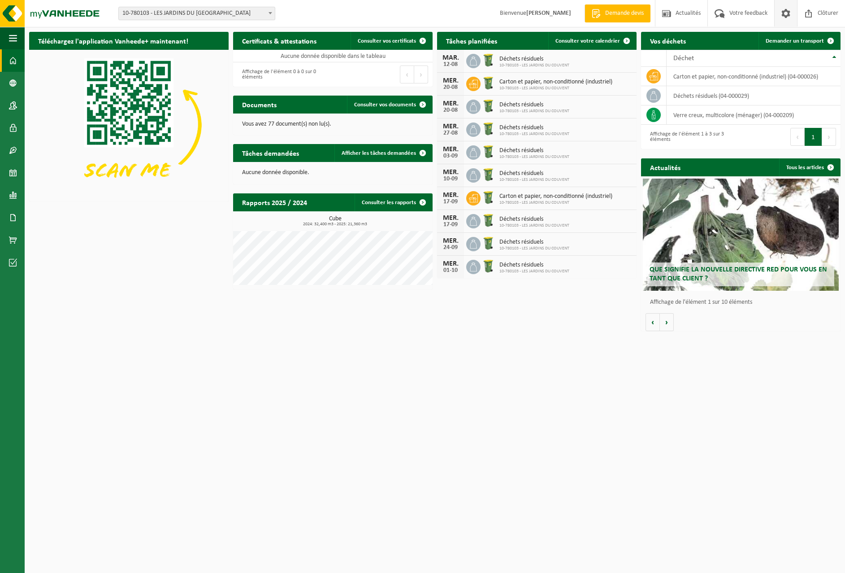
click at [789, 13] on span at bounding box center [786, 13] width 13 height 26
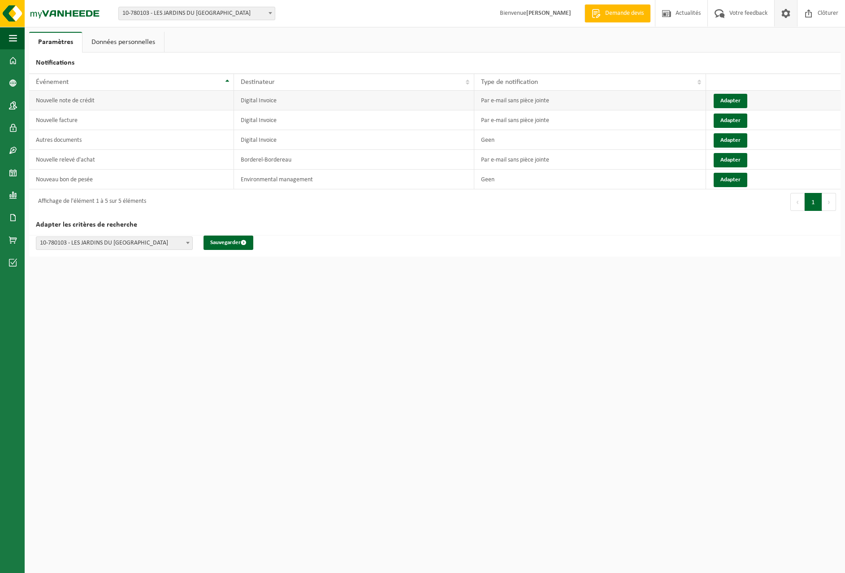
click at [512, 100] on td "Par e-mail sans pièce jointe" at bounding box center [591, 101] width 232 height 20
click at [272, 115] on td "Digital Invoice" at bounding box center [354, 120] width 240 height 20
click at [260, 124] on td "Digital Invoice" at bounding box center [354, 120] width 240 height 20
click at [735, 100] on button "Adapter" at bounding box center [731, 101] width 34 height 14
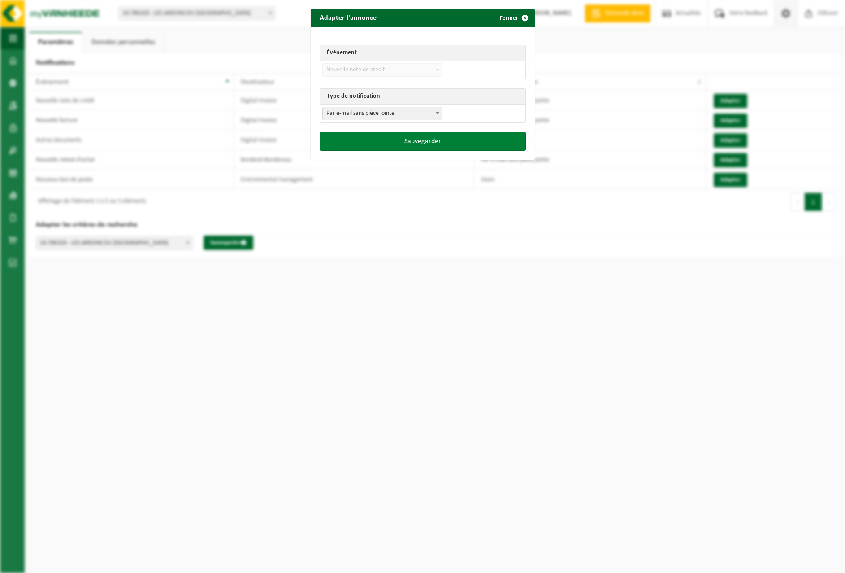
click at [443, 144] on button "Sauvegarder" at bounding box center [423, 141] width 206 height 19
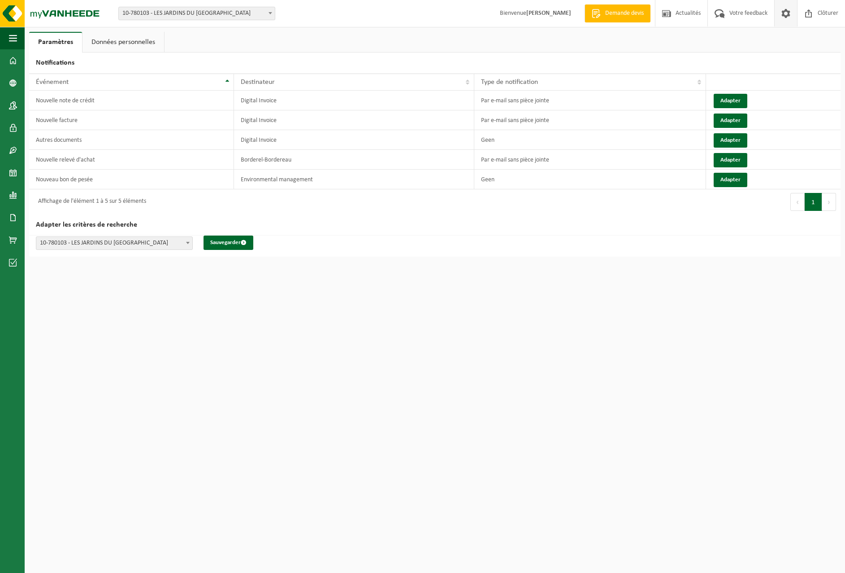
click at [785, 11] on span at bounding box center [786, 13] width 13 height 26
click at [41, 121] on td "Nouvelle facture" at bounding box center [131, 120] width 205 height 20
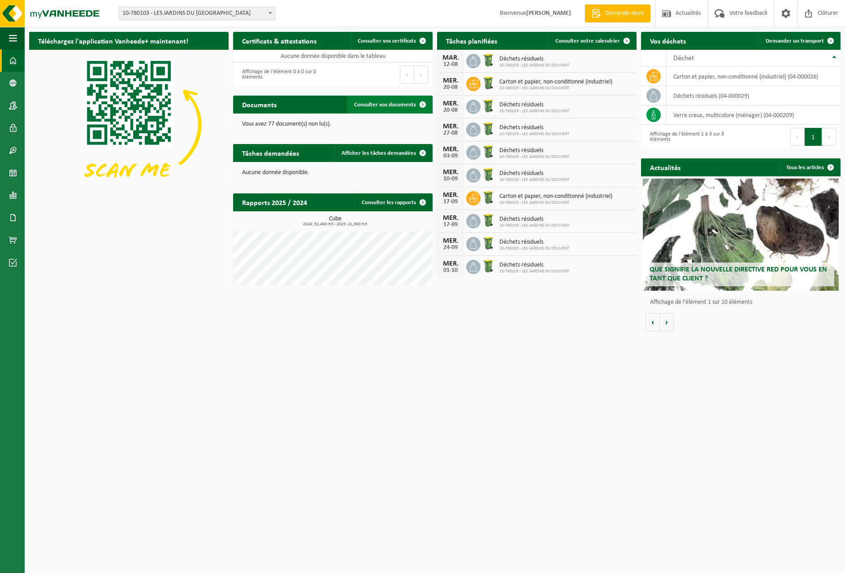
click at [392, 105] on span "Consulter vos documents" at bounding box center [385, 105] width 62 height 6
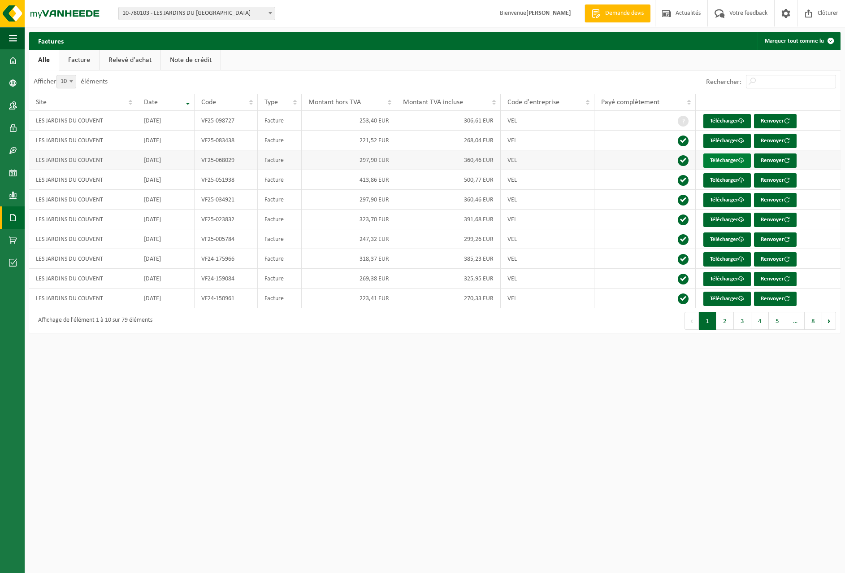
click at [730, 162] on link "Télécharger" at bounding box center [728, 160] width 48 height 14
